Goal: Information Seeking & Learning: Learn about a topic

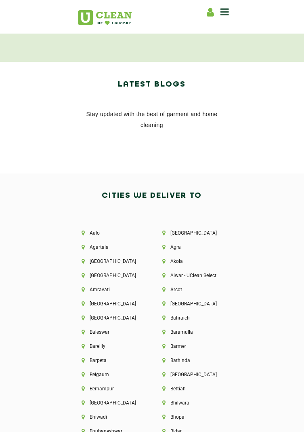
scroll to position [1674, 0]
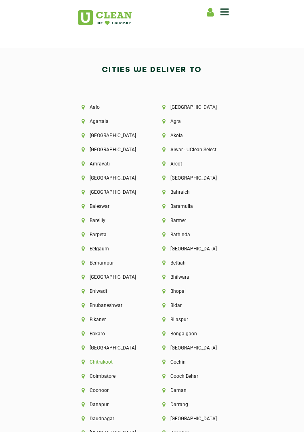
click at [111, 359] on li "Chitrakoot" at bounding box center [112, 362] width 61 height 6
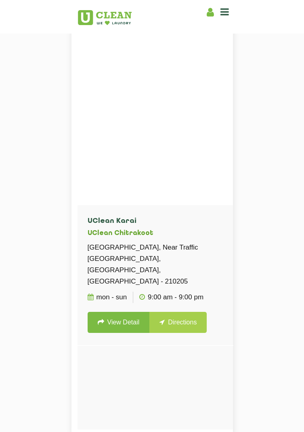
scroll to position [228, 0]
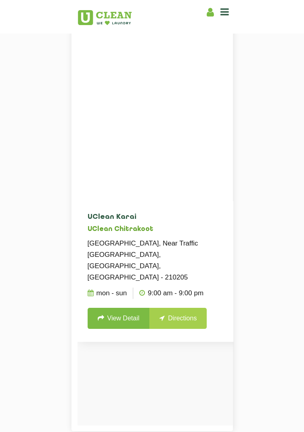
click at [124, 309] on link "View Detail" at bounding box center [119, 318] width 62 height 21
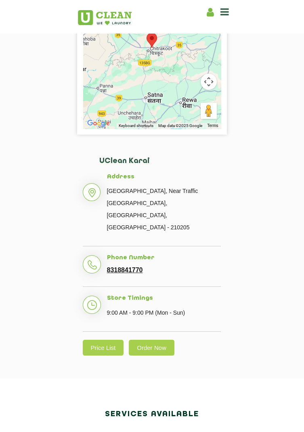
scroll to position [171, 0]
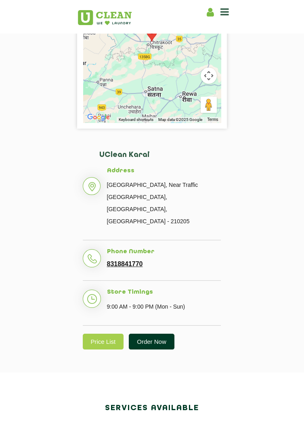
click at [163, 334] on link "Order Now" at bounding box center [152, 342] width 46 height 16
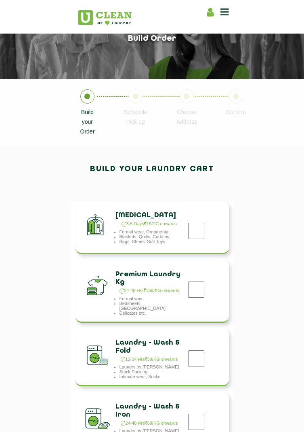
scroll to position [36, 0]
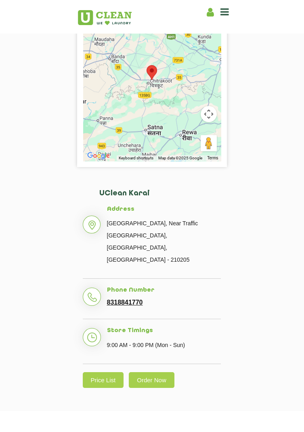
scroll to position [133, 0]
click at [109, 372] on link "Price List" at bounding box center [103, 380] width 41 height 16
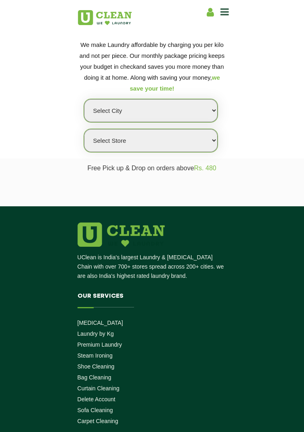
click at [197, 111] on select "Select city [GEOGRAPHIC_DATA] [GEOGRAPHIC_DATA] [GEOGRAPHIC_DATA] [GEOGRAPHIC_D…" at bounding box center [151, 110] width 134 height 23
select select "117"
click at [84, 99] on select "Select city [GEOGRAPHIC_DATA] [GEOGRAPHIC_DATA] [GEOGRAPHIC_DATA] [GEOGRAPHIC_D…" at bounding box center [151, 110] width 134 height 23
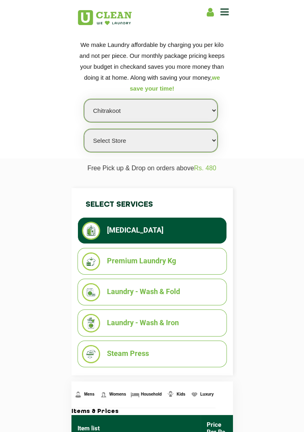
click at [201, 142] on select "Select Store UClean Karai" at bounding box center [151, 140] width 134 height 23
select select "347"
click at [84, 129] on select "Select Store UClean Karai" at bounding box center [151, 140] width 134 height 23
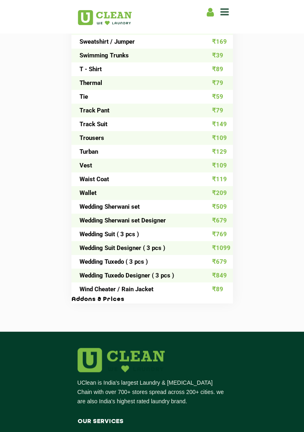
scroll to position [1122, 0]
